Goal: Communication & Community: Ask a question

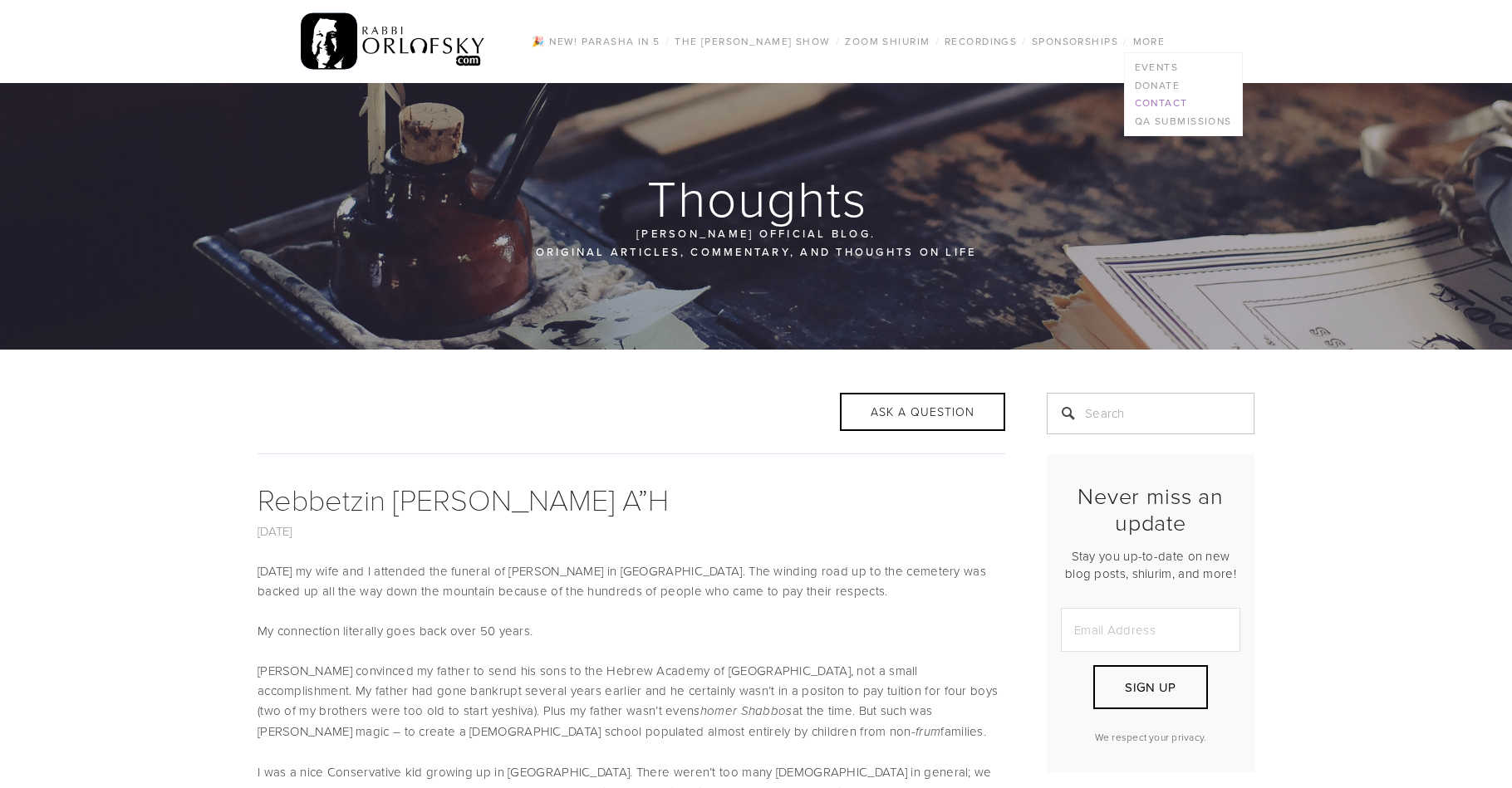
click at [1153, 99] on link "Contact" at bounding box center [1183, 103] width 117 height 19
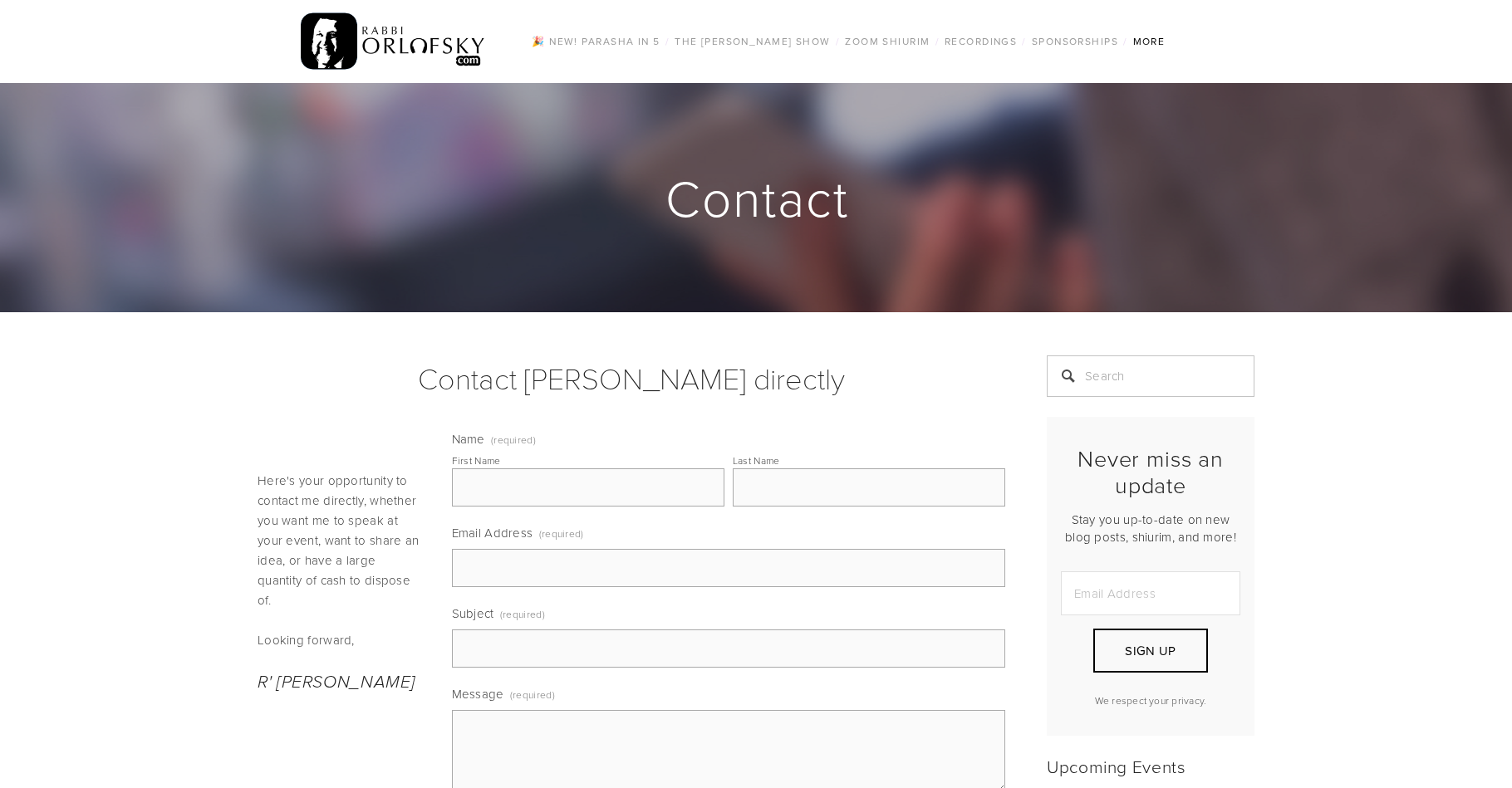
click at [578, 733] on textarea "Message (required)" at bounding box center [729, 751] width 554 height 83
paste textarea "[PERSON_NAME], We met a few years ago at JJC, I hope you are well. I am the aut…"
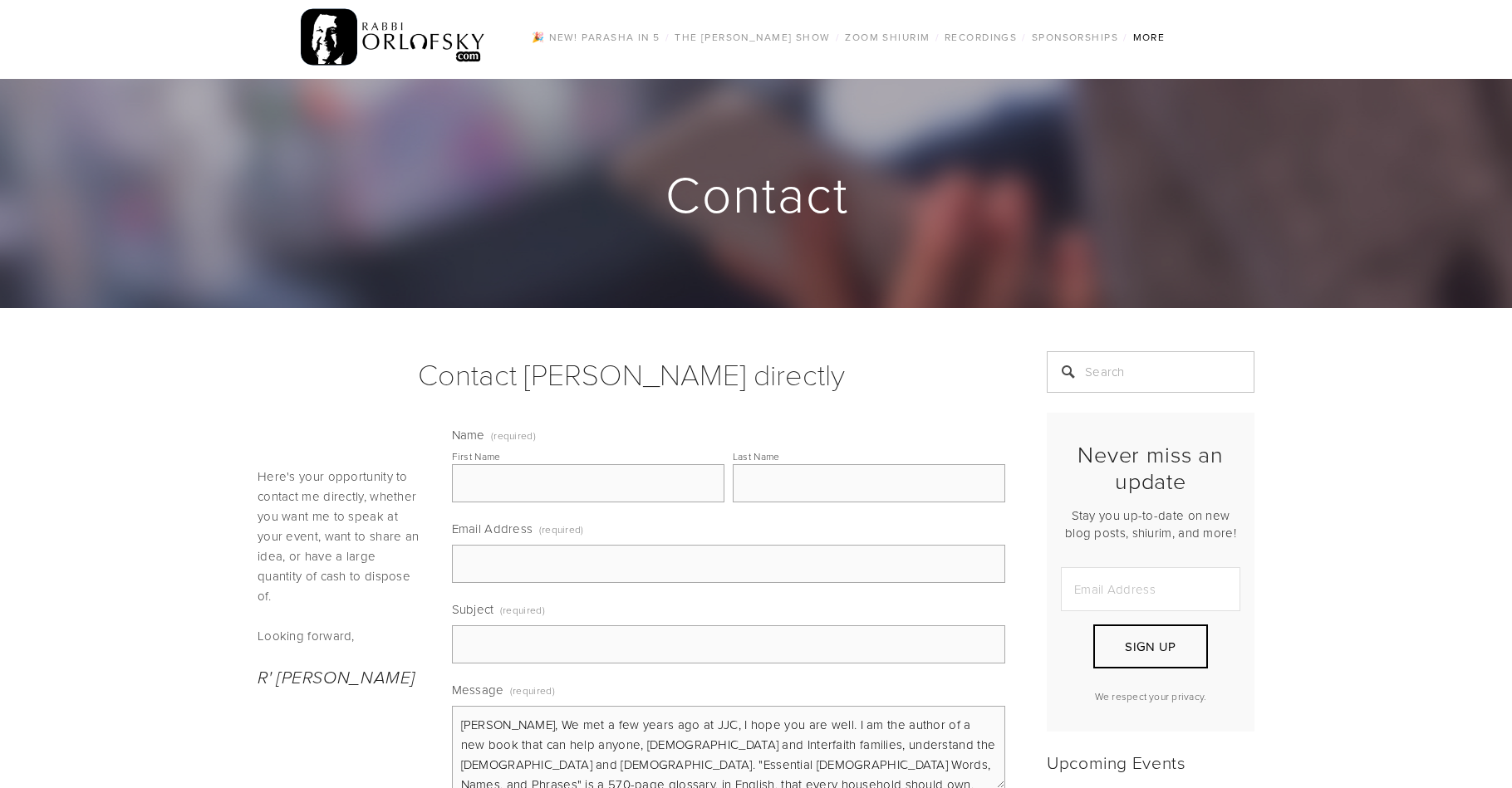
drag, startPoint x: 722, startPoint y: 724, endPoint x: 546, endPoint y: 732, distance: 176.2
click at [546, 732] on textarea "[PERSON_NAME], We met a few years ago at JJC, I hope you are well. I am the aut…" at bounding box center [729, 747] width 554 height 83
type textarea "[PERSON_NAME], I hope you are well. I am the author of a new book that can help…"
click at [547, 649] on input "Subject (required)" at bounding box center [729, 644] width 554 height 38
type input "My new book, now available on Amazon or direct from me"
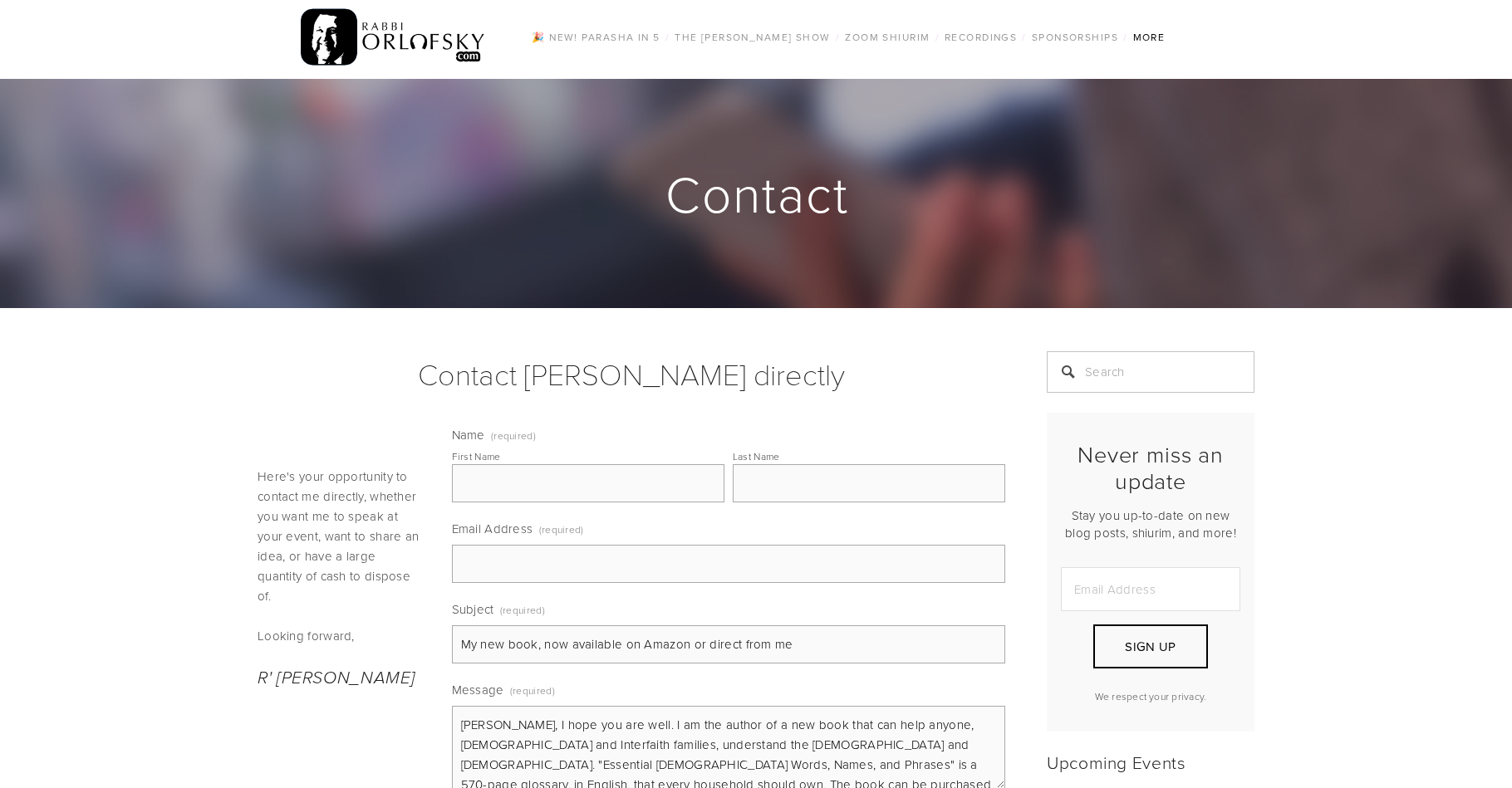
click at [567, 482] on input "First Name" at bounding box center [587, 483] width 272 height 38
type input "[PERSON_NAME]"
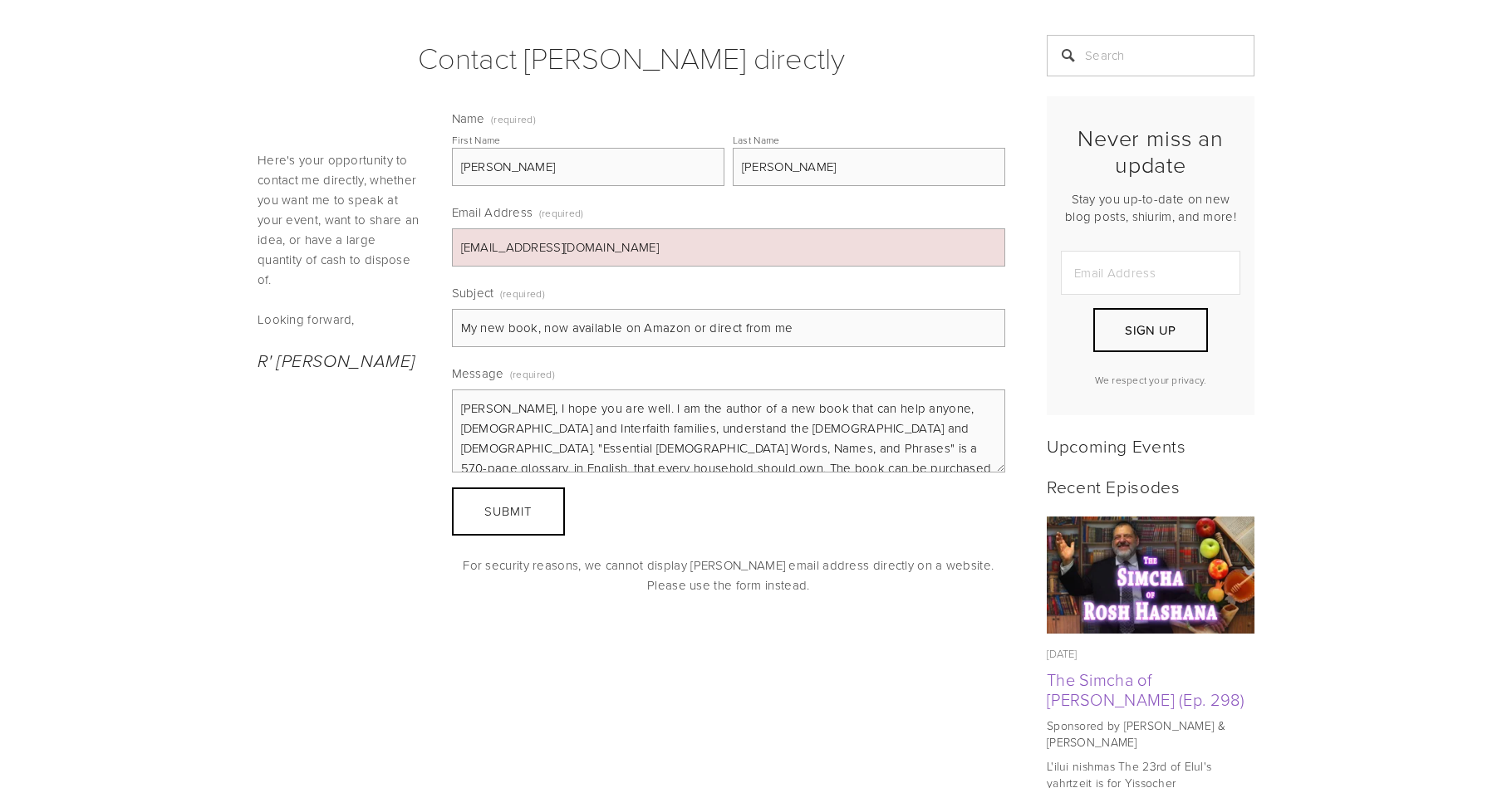
scroll to position [331, 0]
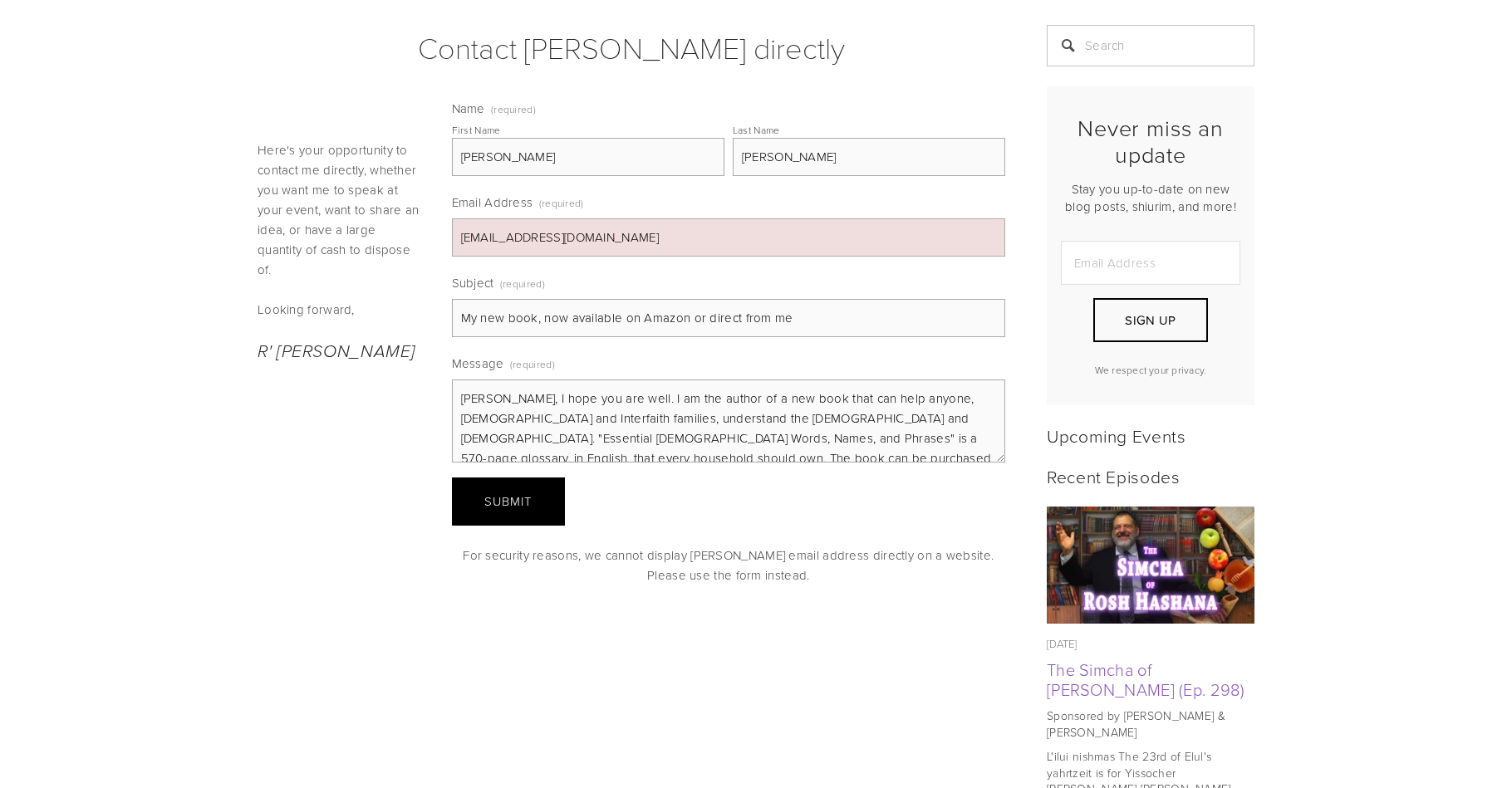
type input "[EMAIL_ADDRESS][DOMAIN_NAME]"
click at [537, 509] on button "Submit Submit" at bounding box center [508, 502] width 113 height 48
